Goal: Book appointment/travel/reservation

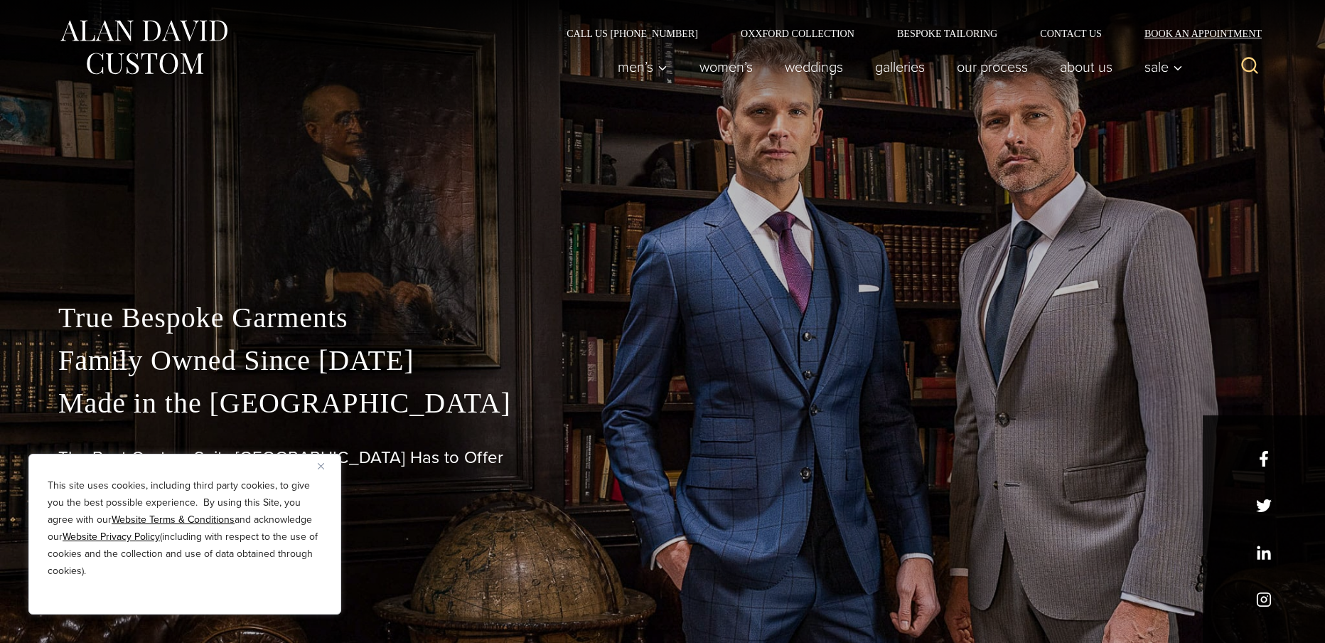
click at [1222, 33] on link "Book an Appointment" at bounding box center [1195, 33] width 144 height 10
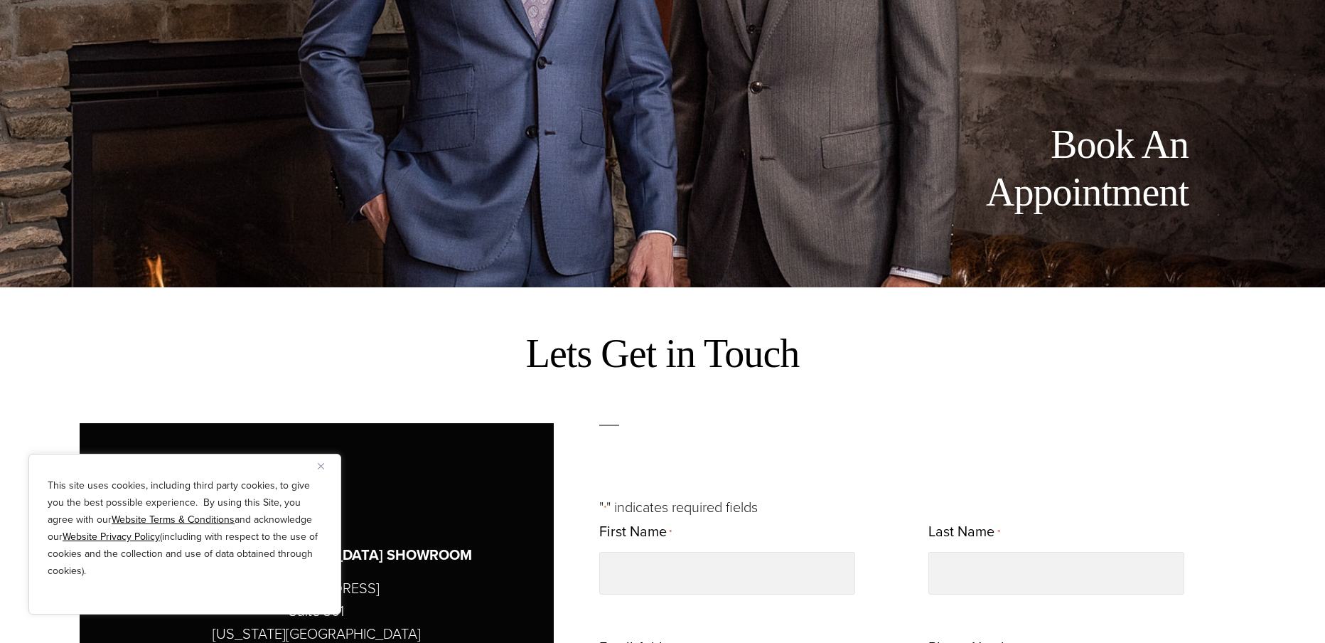
scroll to position [853, 0]
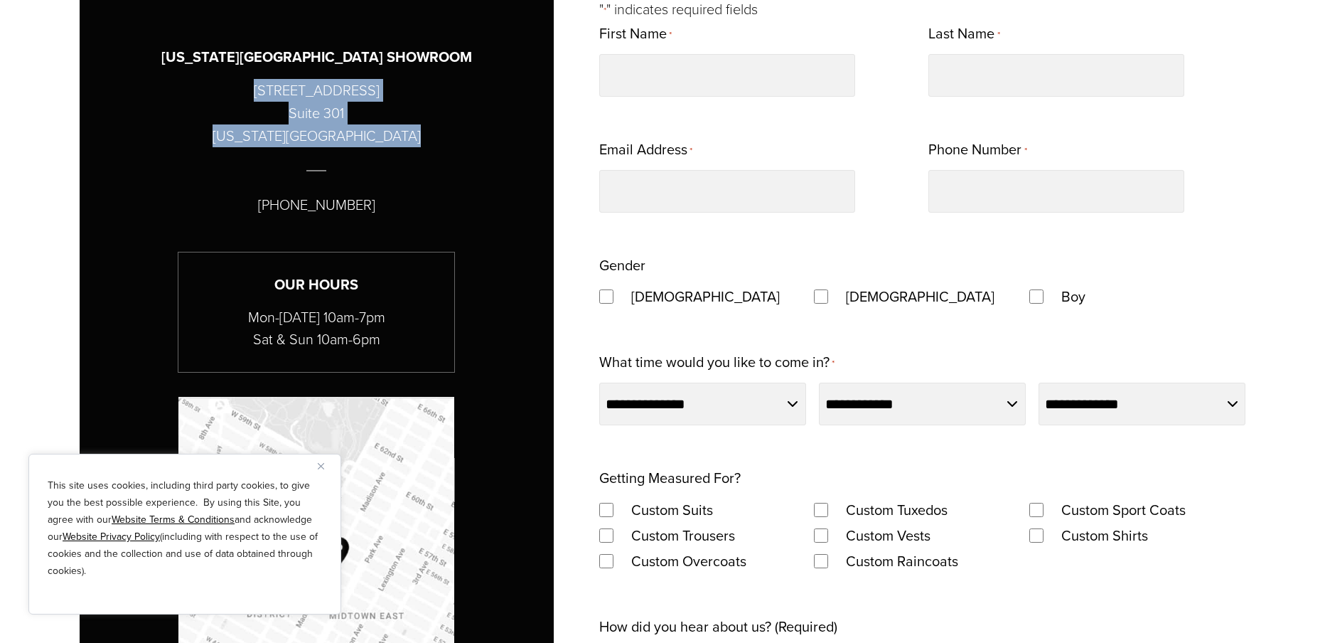
drag, startPoint x: 319, startPoint y: 107, endPoint x: 415, endPoint y: 137, distance: 100.7
click at [415, 137] on div "[US_STATE][GEOGRAPHIC_DATA] SHOWROOM [STREET_ADDRESS][US_STATE] [PHONE_NUMBER] …" at bounding box center [316, 269] width 403 height 566
copy div "[STREET_ADDRESS][US_STATE]"
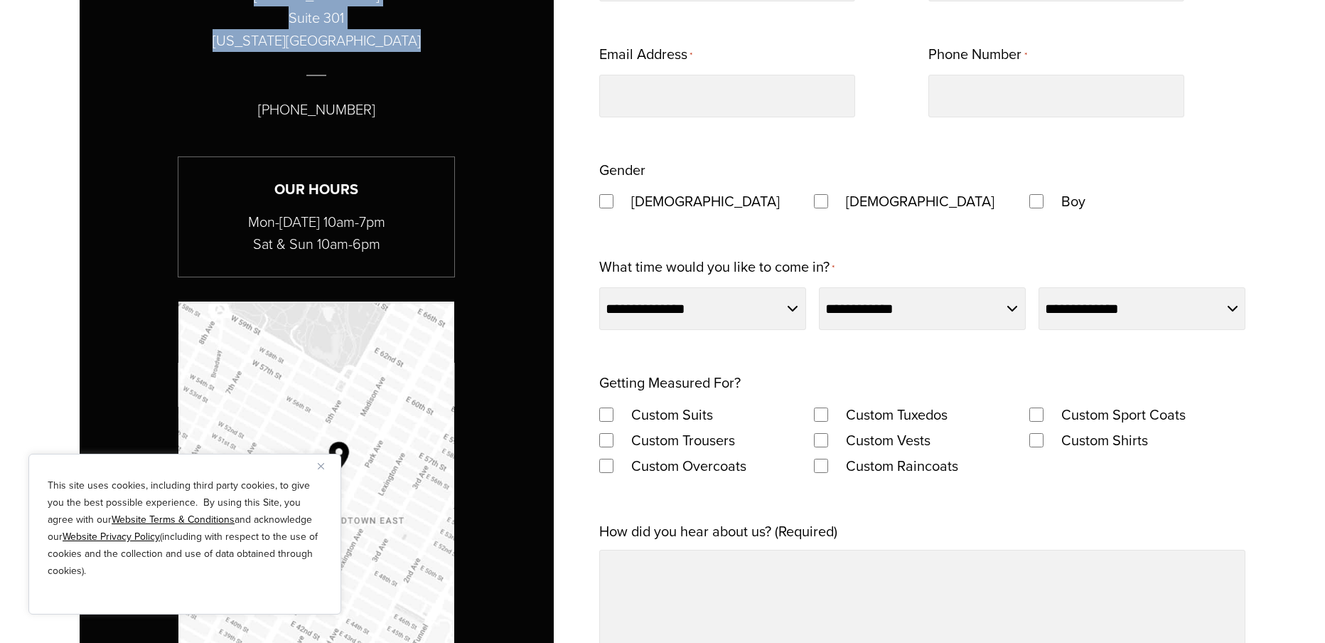
scroll to position [1138, 0]
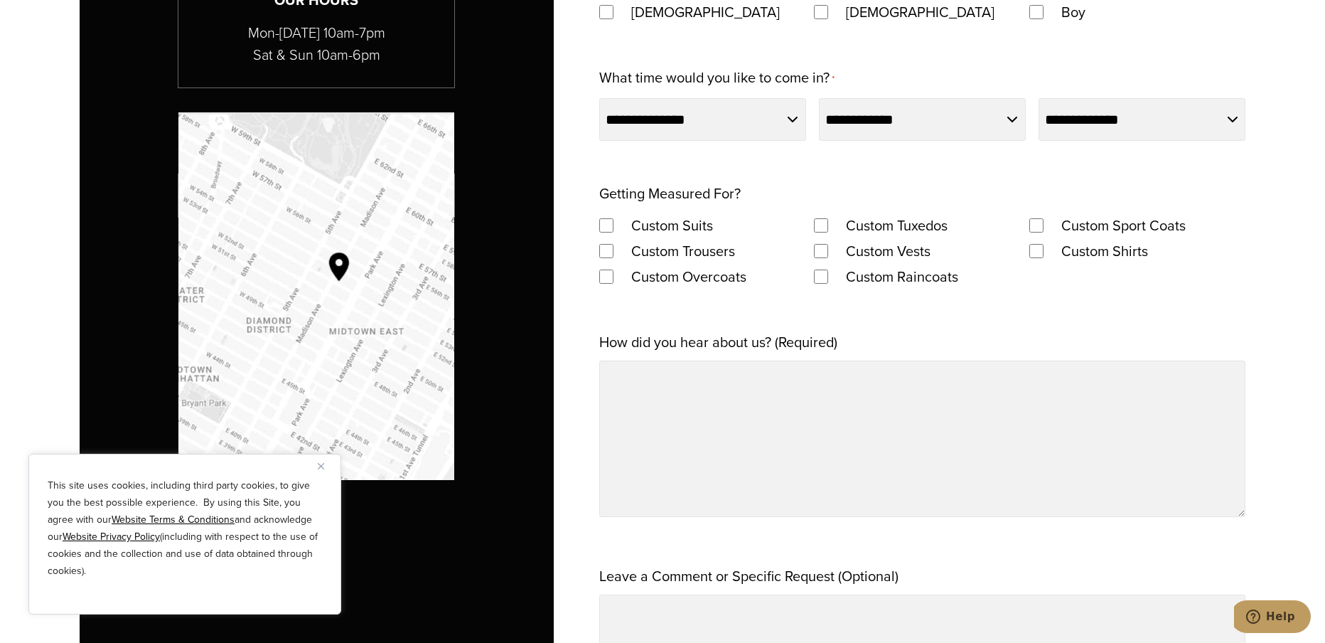
click at [321, 299] on img "Map to Alan David Custom" at bounding box center [316, 296] width 276 height 368
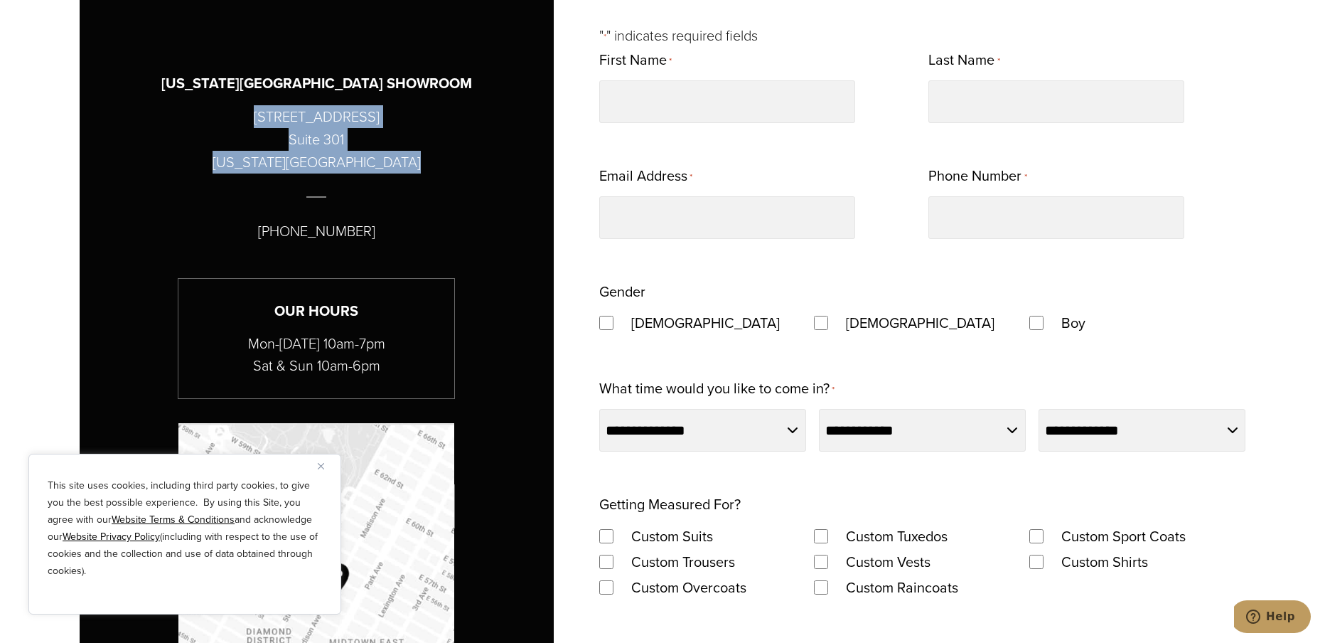
scroll to position [782, 0]
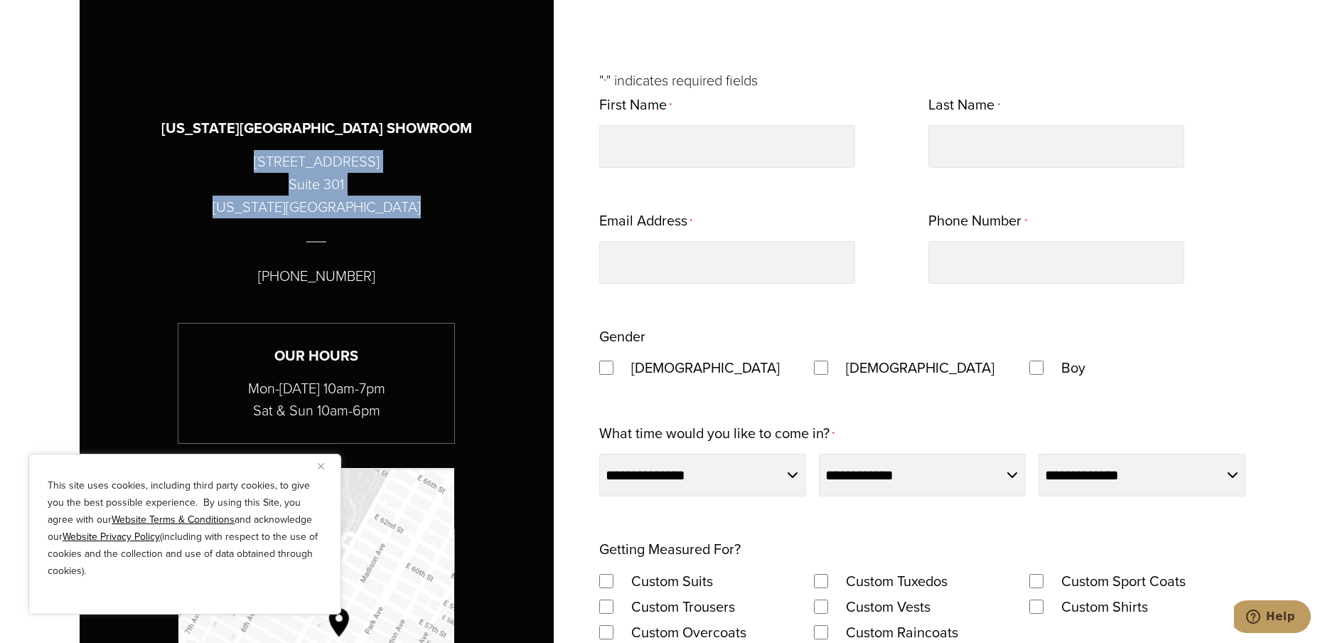
drag, startPoint x: 441, startPoint y: 207, endPoint x: 630, endPoint y: 53, distance: 243.6
click at [441, 207] on div "[US_STATE][GEOGRAPHIC_DATA] SHOWROOM [STREET_ADDRESS][US_STATE] [PHONE_NUMBER] …" at bounding box center [316, 340] width 403 height 566
